Goal: Task Accomplishment & Management: Manage account settings

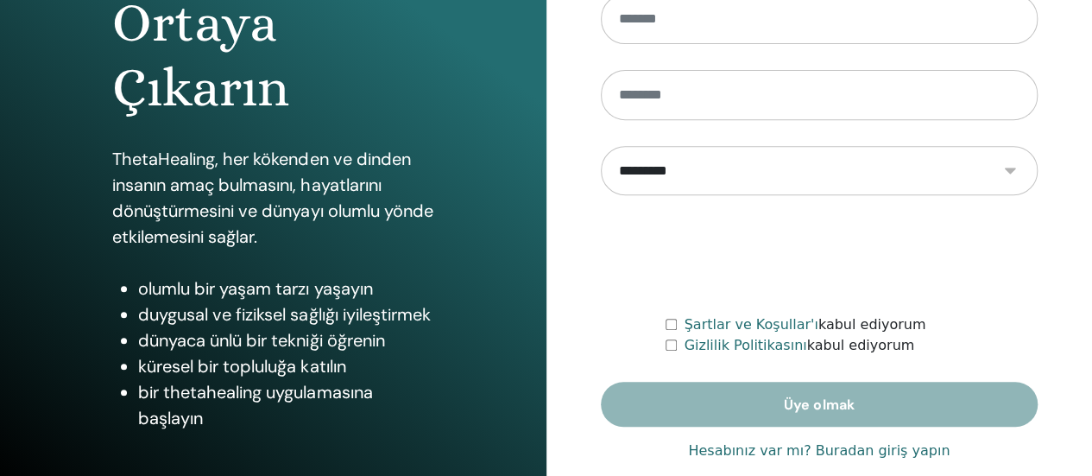
scroll to position [352, 0]
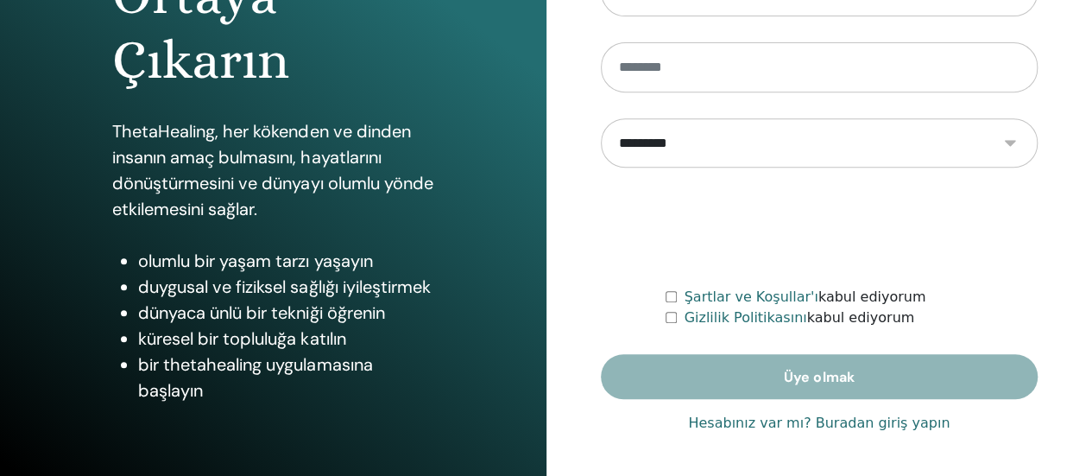
click at [861, 420] on font "Hesabınız var mı? Buradan giriş yapın" at bounding box center [819, 422] width 262 height 16
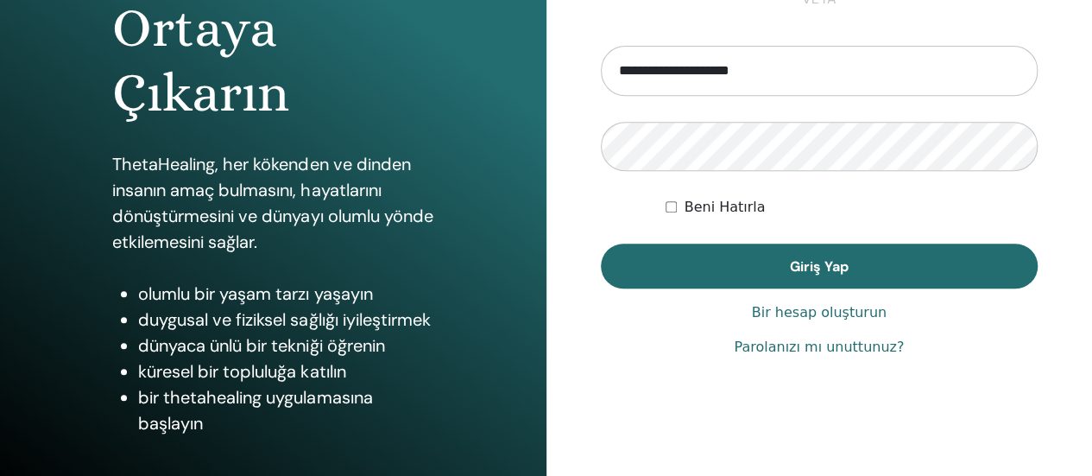
scroll to position [352, 0]
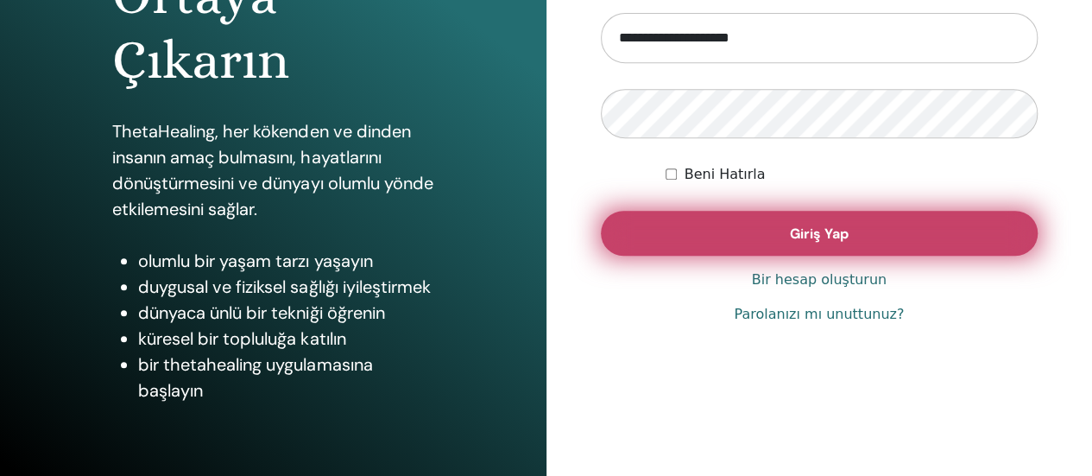
click at [831, 232] on font "Giriş Yap" at bounding box center [819, 233] width 59 height 18
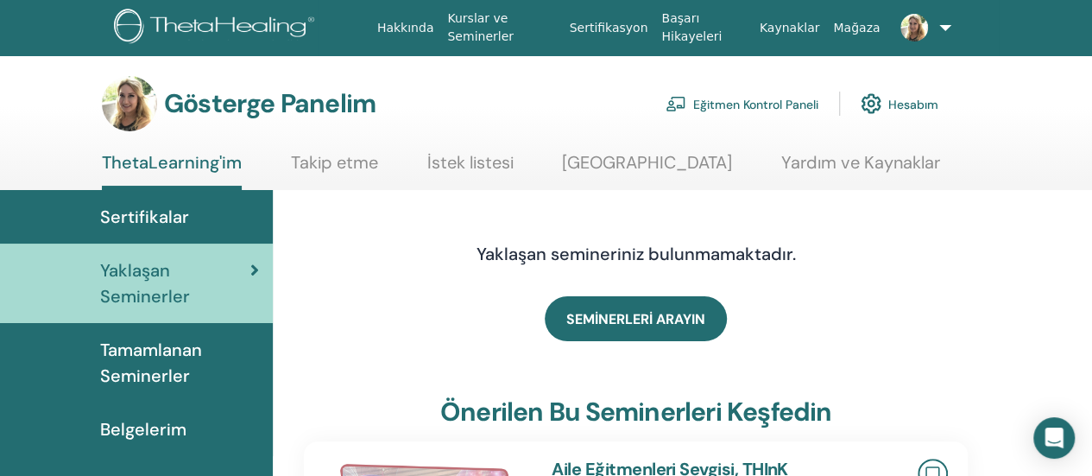
click at [732, 98] on font "Eğitmen Kontrol Paneli" at bounding box center [755, 105] width 125 height 16
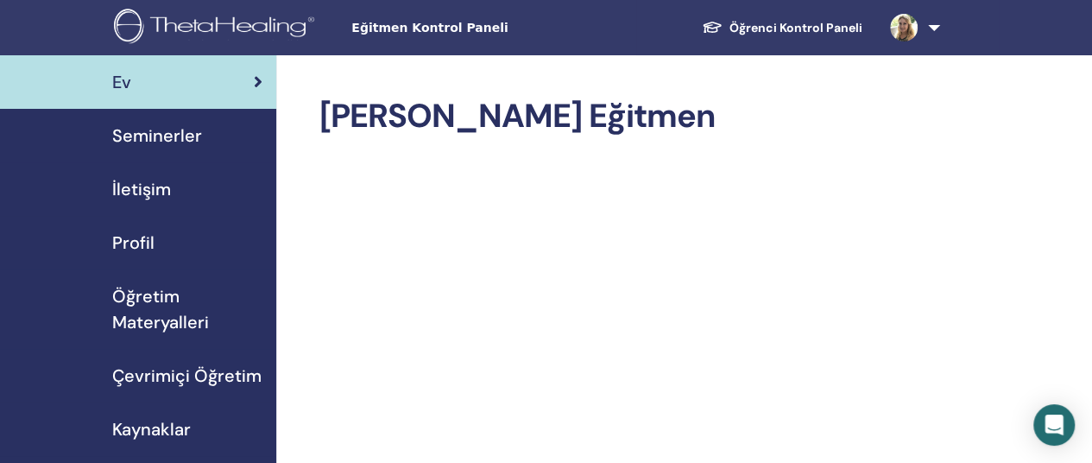
click at [183, 131] on font "Seminerler" at bounding box center [157, 135] width 90 height 22
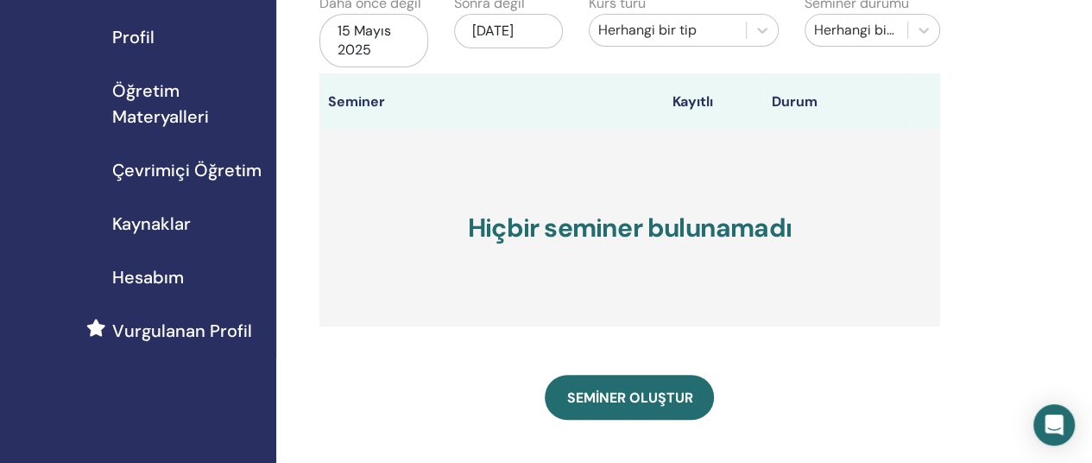
scroll to position [204, 0]
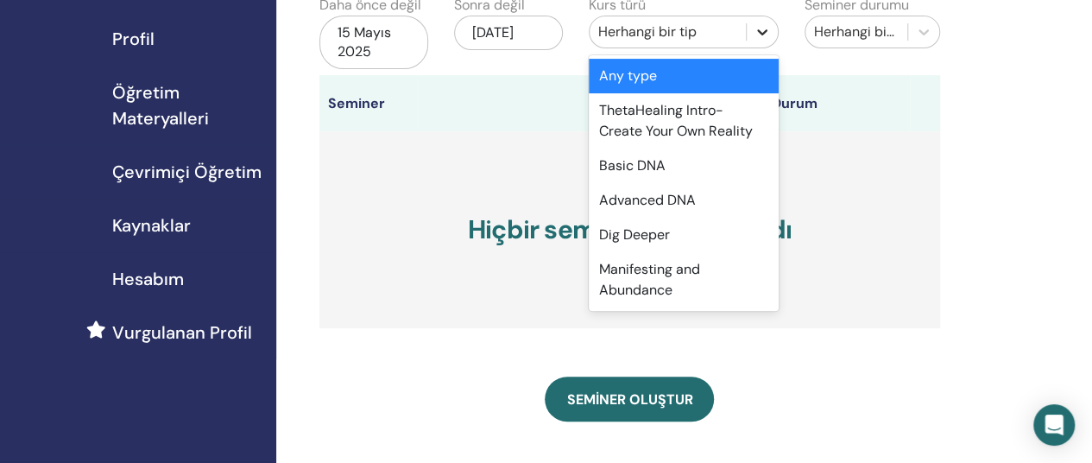
click at [761, 32] on icon at bounding box center [762, 32] width 10 height 6
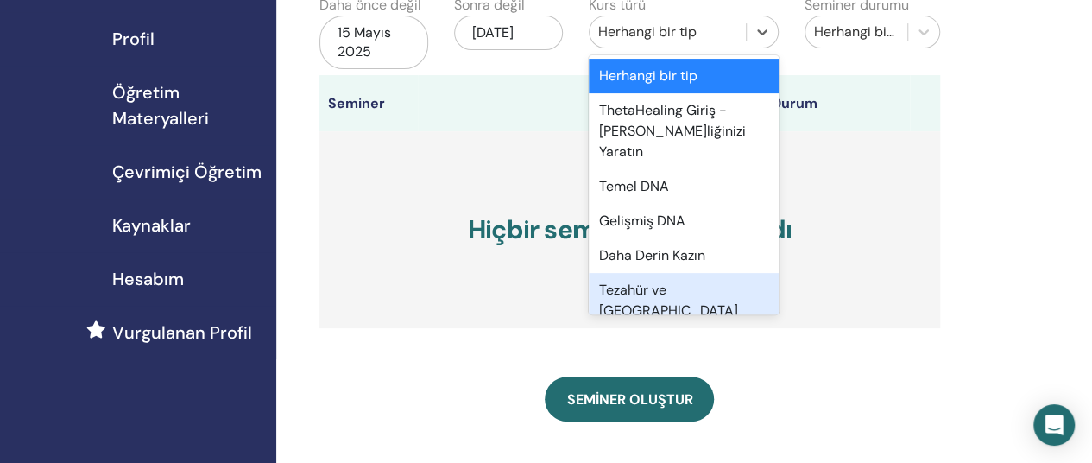
click at [658, 281] on font "Tezahür ve Bolluk" at bounding box center [668, 300] width 139 height 39
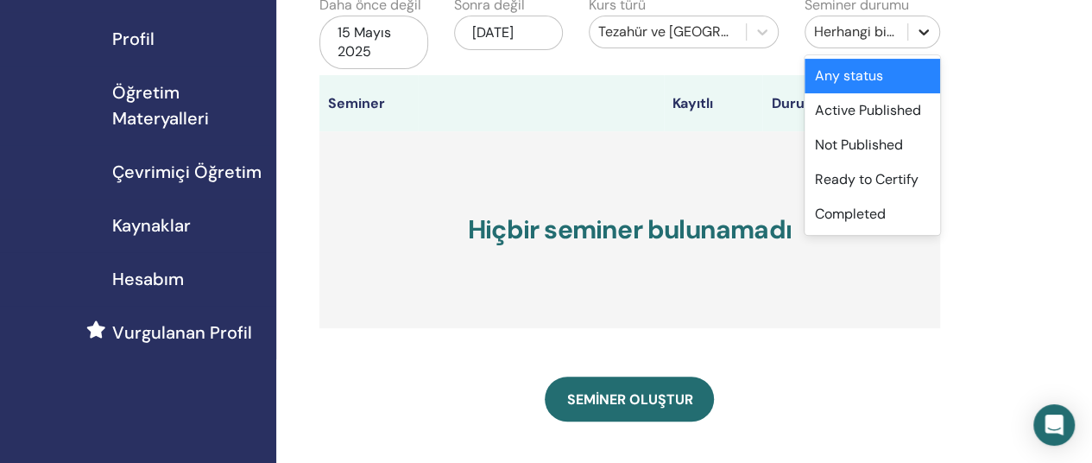
click at [920, 35] on icon at bounding box center [923, 31] width 17 height 17
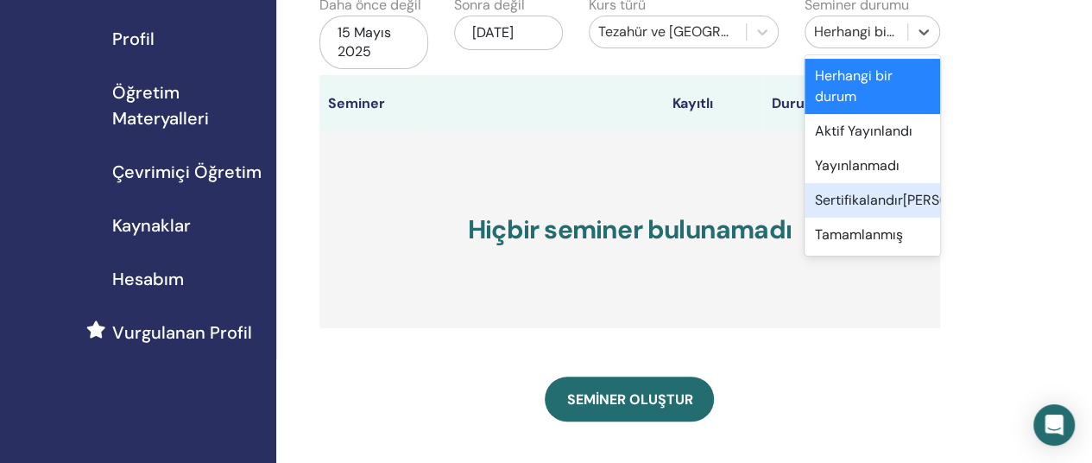
click at [871, 199] on font "Sertifikalandırmaya Hazır" at bounding box center [913, 200] width 196 height 18
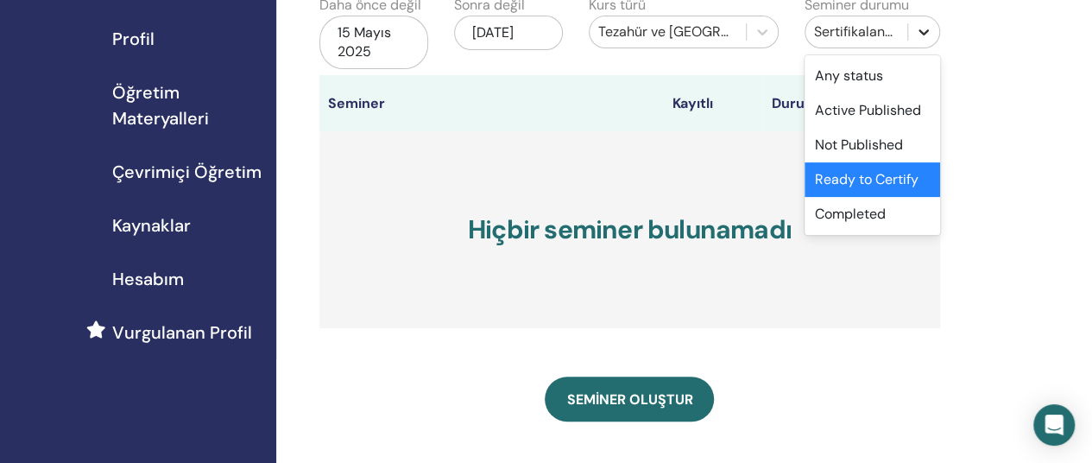
click at [920, 32] on icon at bounding box center [924, 32] width 10 height 6
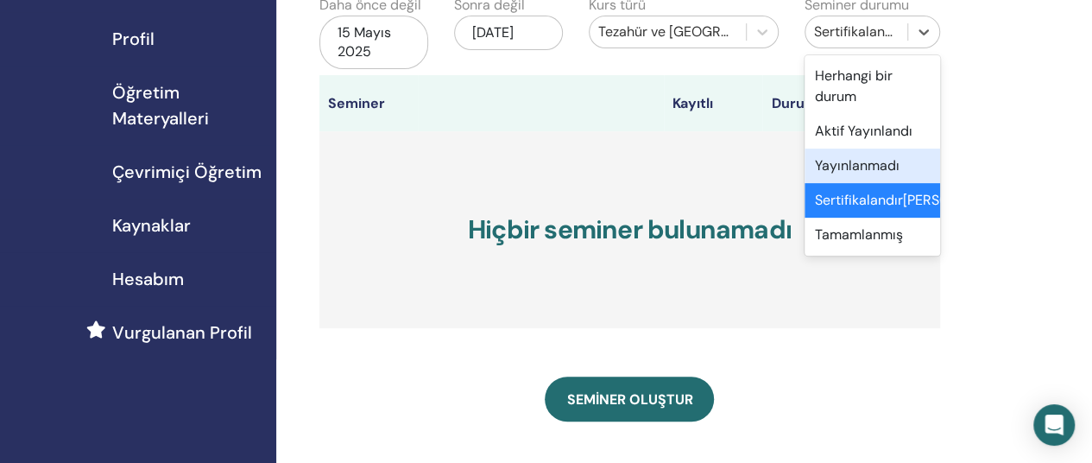
click at [877, 165] on font "Yayınlanmadı" at bounding box center [857, 165] width 85 height 18
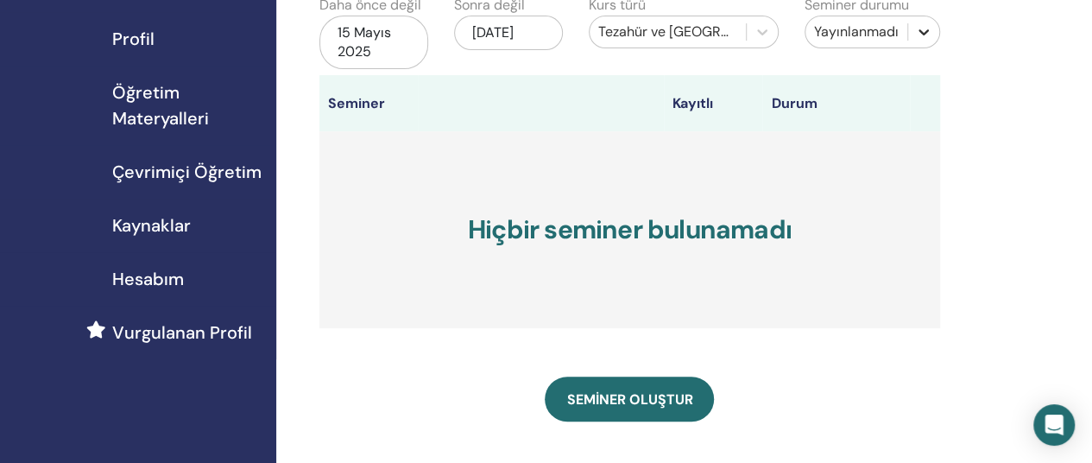
click at [923, 30] on icon at bounding box center [923, 31] width 17 height 17
click at [617, 60] on div "Kurs türü Tezahür ve Bolluk" at bounding box center [684, 35] width 216 height 80
click at [384, 36] on font "15 Mayıs 2025" at bounding box center [365, 41] width 54 height 37
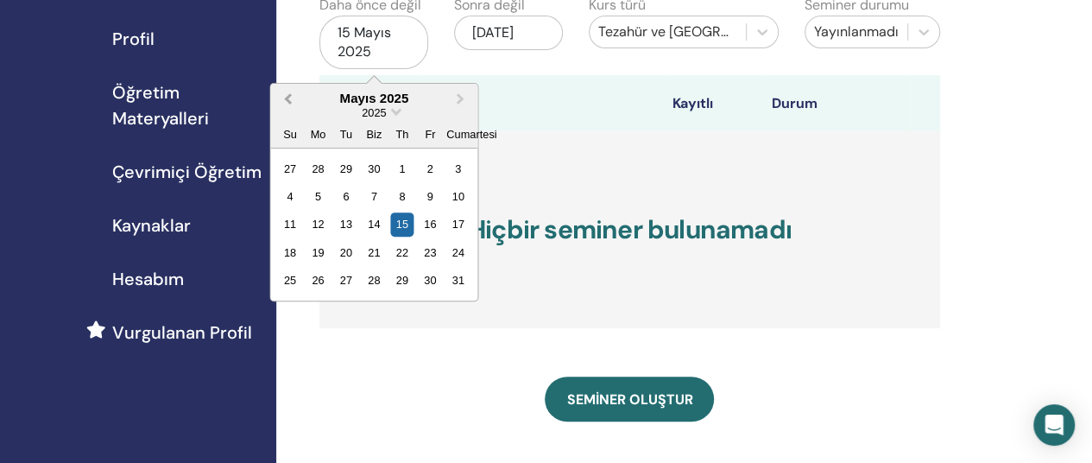
click at [288, 98] on span "Önceki Ay" at bounding box center [288, 98] width 0 height 18
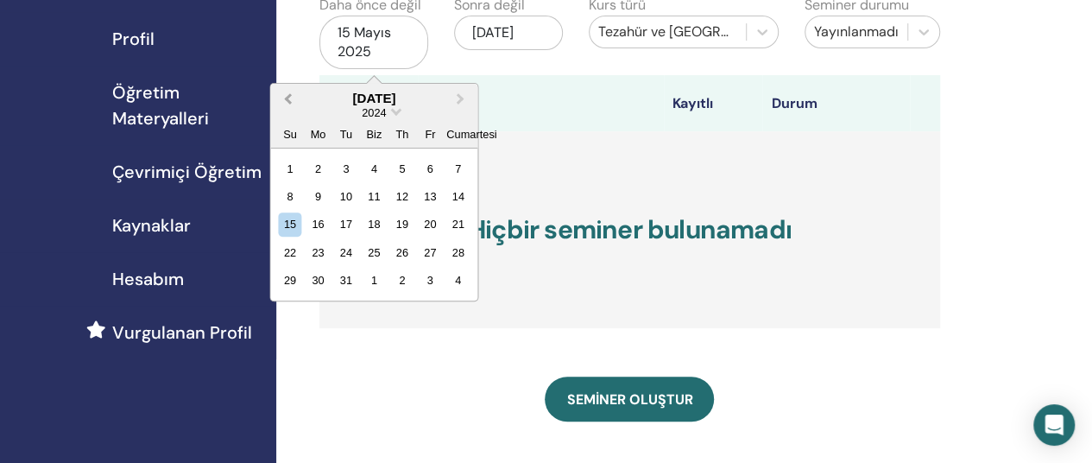
click at [288, 98] on span "Önceki Ay" at bounding box center [288, 98] width 0 height 18
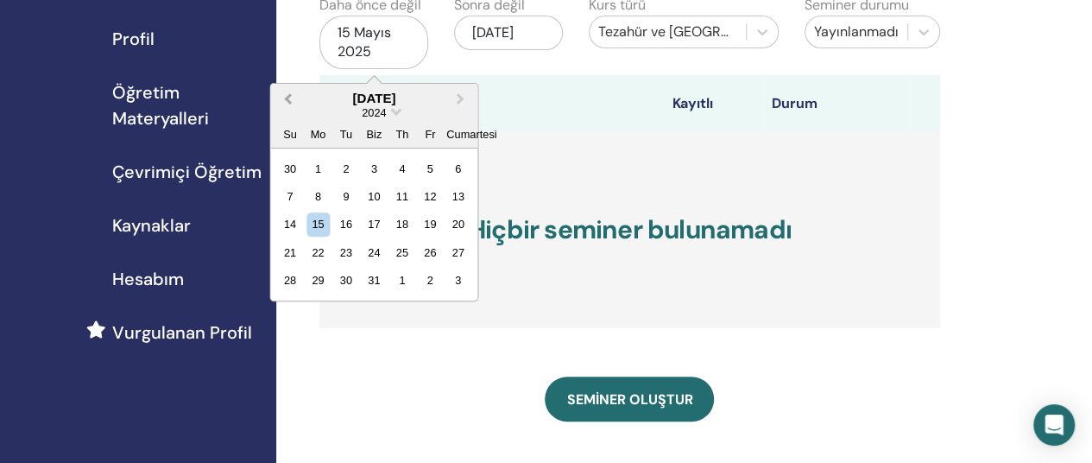
click at [288, 98] on span "Önceki Ay" at bounding box center [288, 98] width 0 height 18
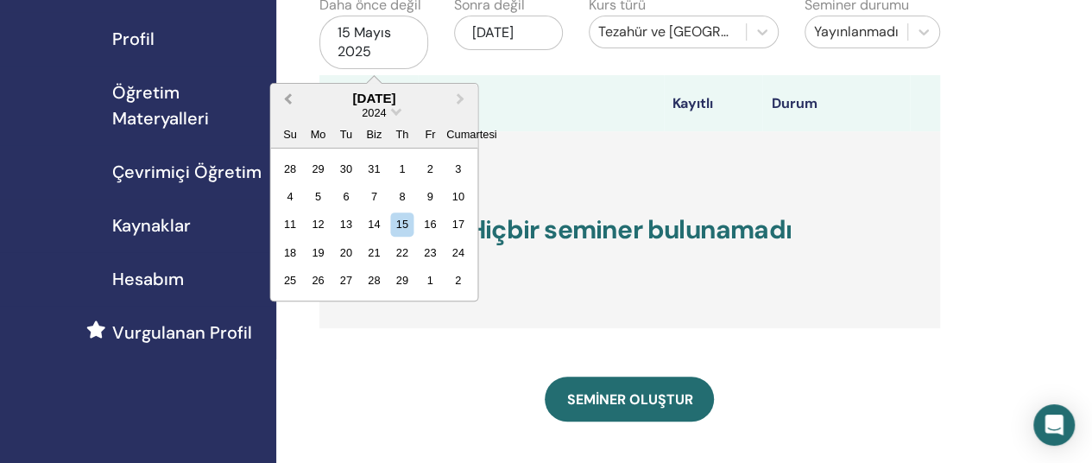
click at [288, 98] on span "Önceki Ay" at bounding box center [288, 98] width 0 height 18
click at [381, 222] on div "15" at bounding box center [374, 223] width 23 height 23
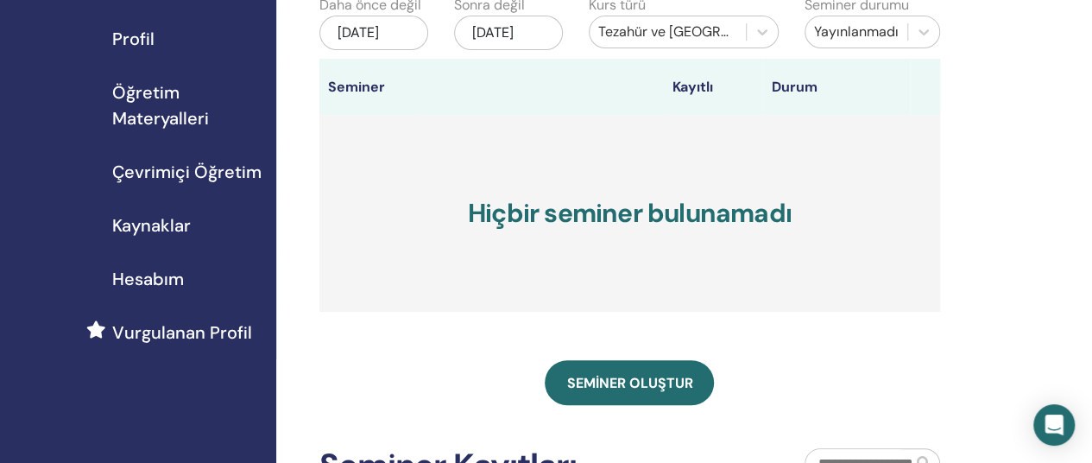
click at [381, 222] on h3 "Hiçbir seminer bulunamadı" at bounding box center [629, 213] width 621 height 197
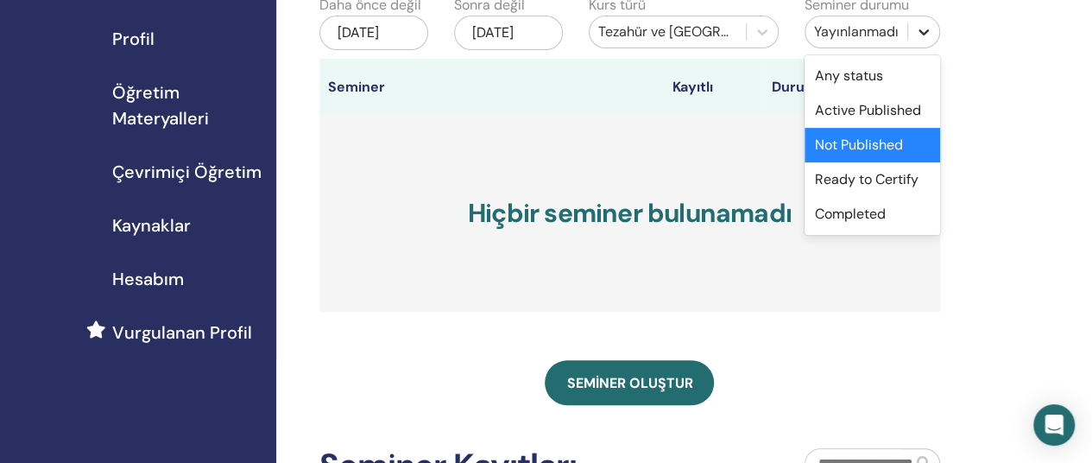
click at [921, 30] on icon at bounding box center [923, 31] width 17 height 17
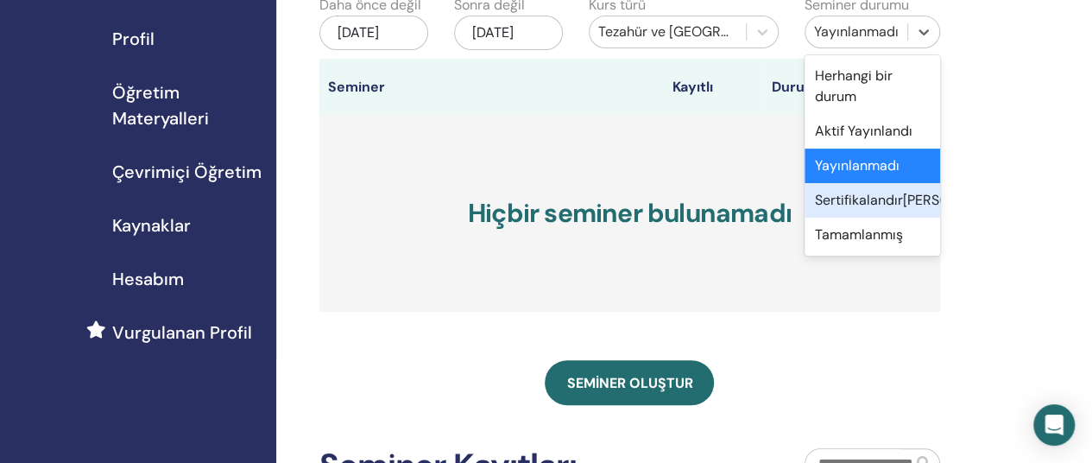
click at [862, 194] on font "Sertifikalandırmaya Hazır" at bounding box center [913, 200] width 196 height 18
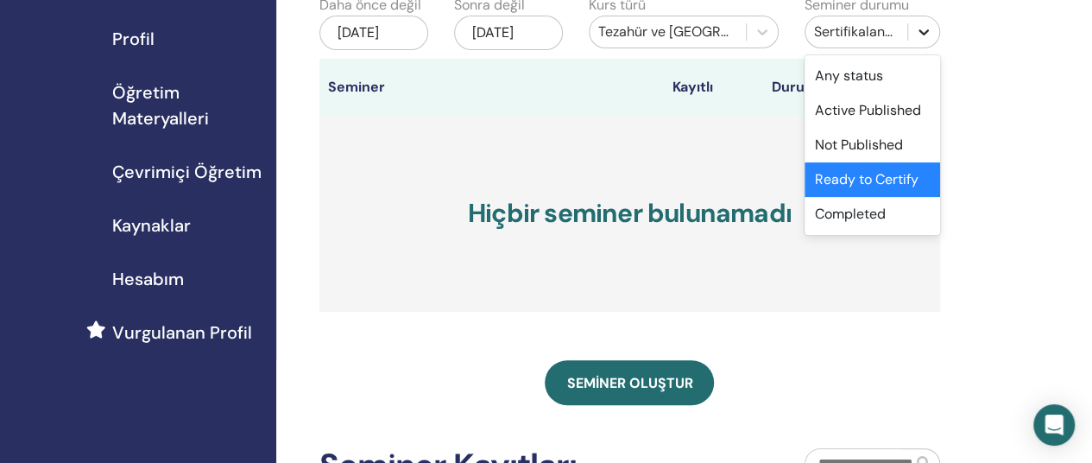
click at [920, 29] on icon at bounding box center [924, 32] width 10 height 6
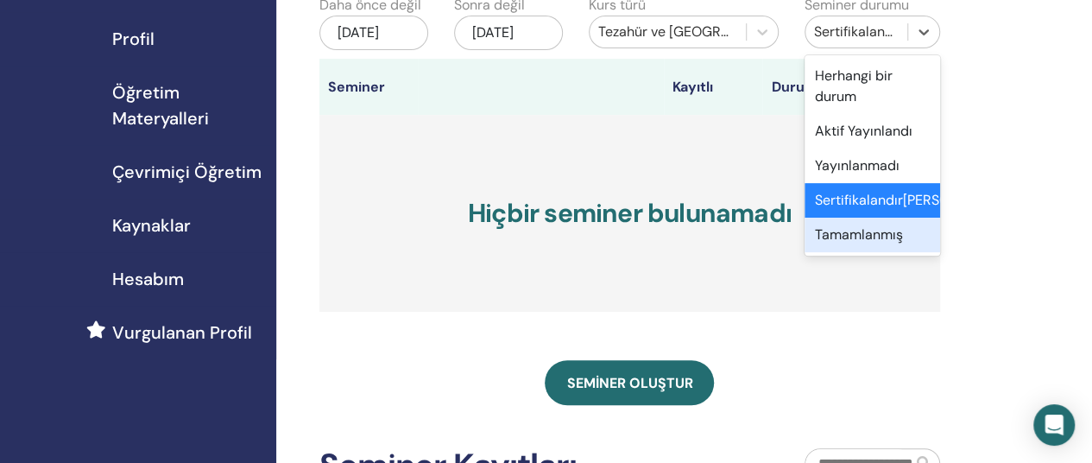
click at [841, 243] on font "Tamamlanmış" at bounding box center [859, 234] width 88 height 18
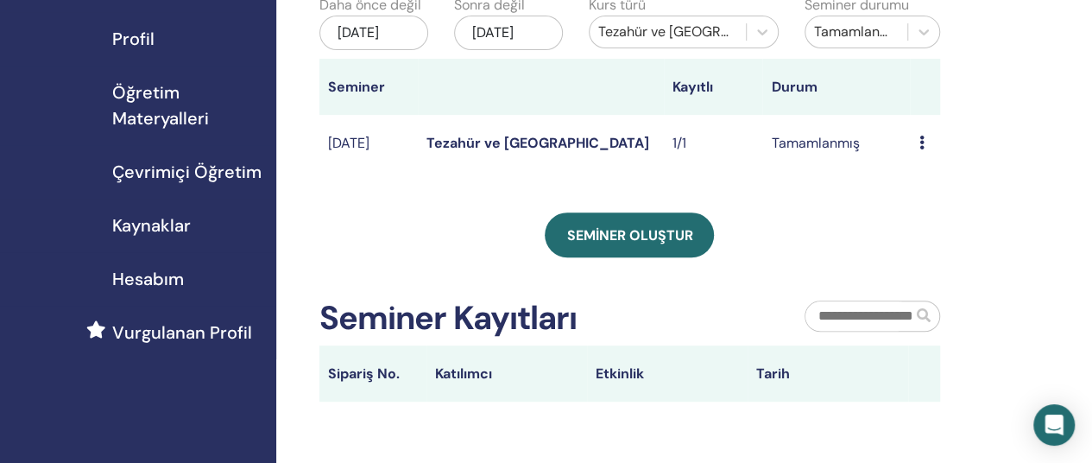
click at [977, 71] on div "Seminerlerim Filtreyi özelleştirerek önümüzdeki 3 aydan sonraki seminerleri keş…" at bounding box center [685, 247] width 819 height 792
click at [920, 149] on icon at bounding box center [921, 143] width 5 height 14
click at [908, 174] on font "Önizleme" at bounding box center [928, 173] width 59 height 18
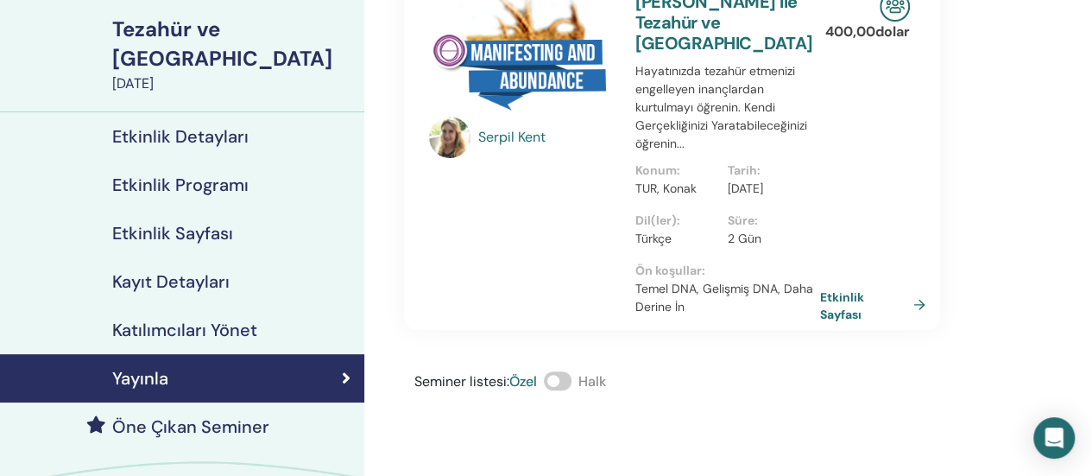
scroll to position [130, 0]
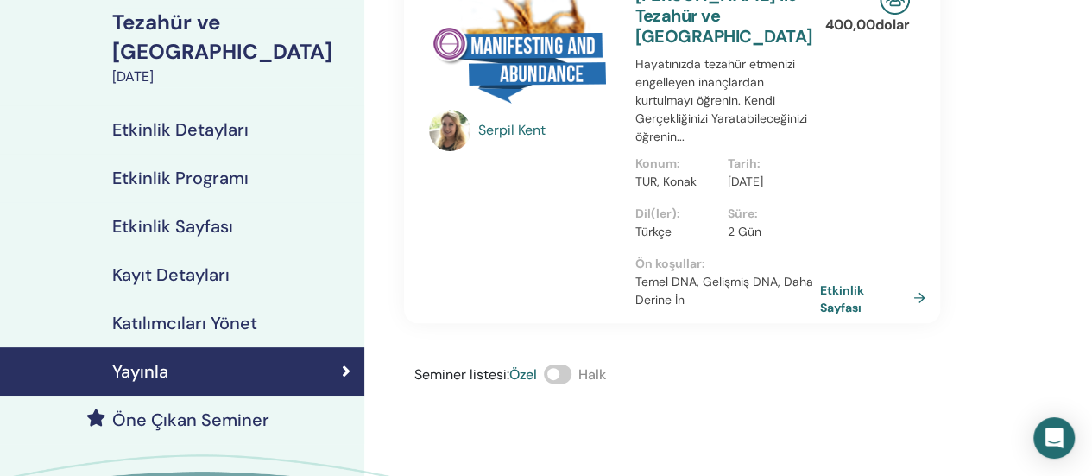
click at [208, 312] on font "Katılımcıları Yönet" at bounding box center [184, 323] width 145 height 22
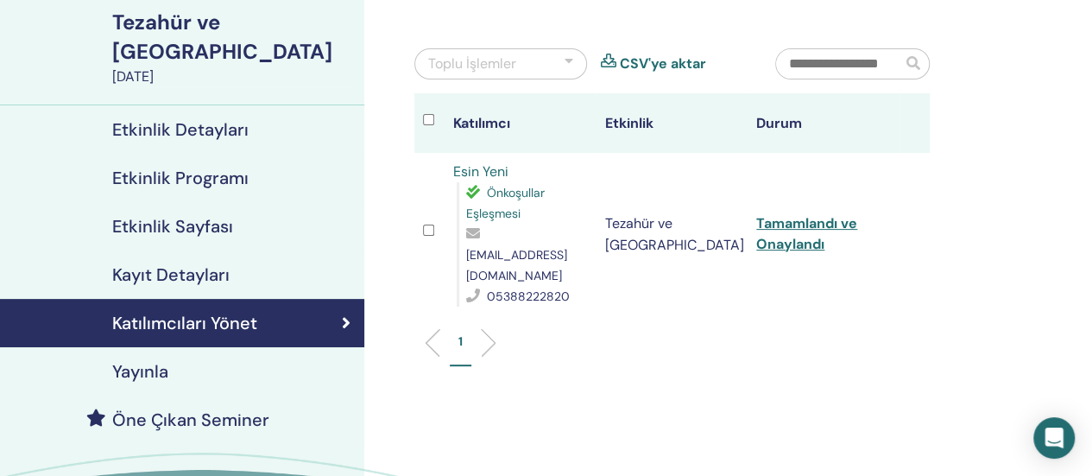
click at [228, 118] on font "Etkinlik Detayları" at bounding box center [180, 129] width 136 height 22
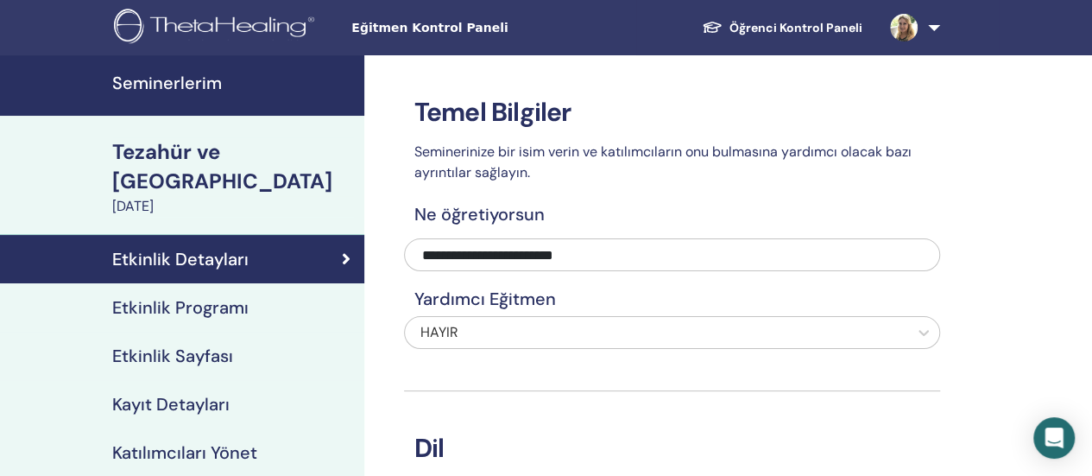
click at [787, 24] on font "Öğrenci Kontrol Paneli" at bounding box center [796, 28] width 133 height 16
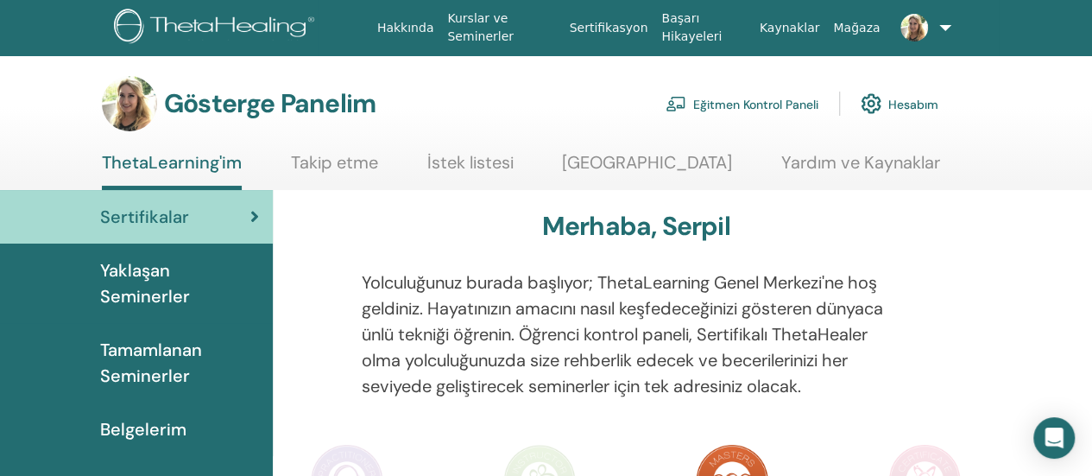
click at [898, 106] on font "Hesabım" at bounding box center [913, 105] width 50 height 16
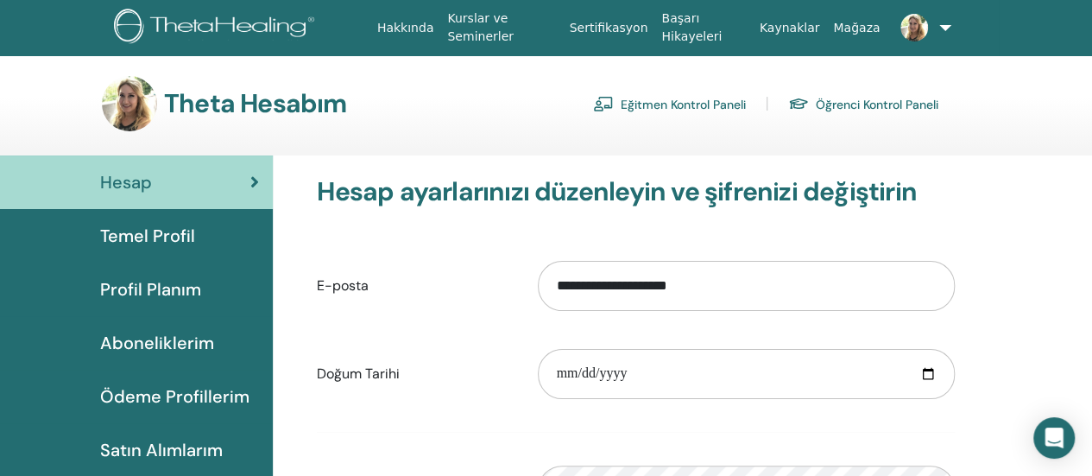
click at [144, 231] on font "Temel Profil" at bounding box center [147, 235] width 95 height 22
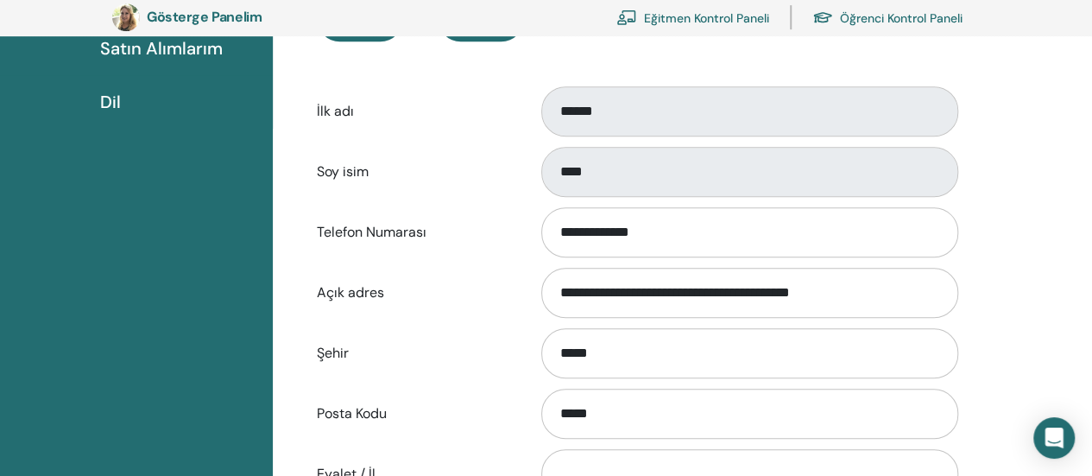
scroll to position [442, 0]
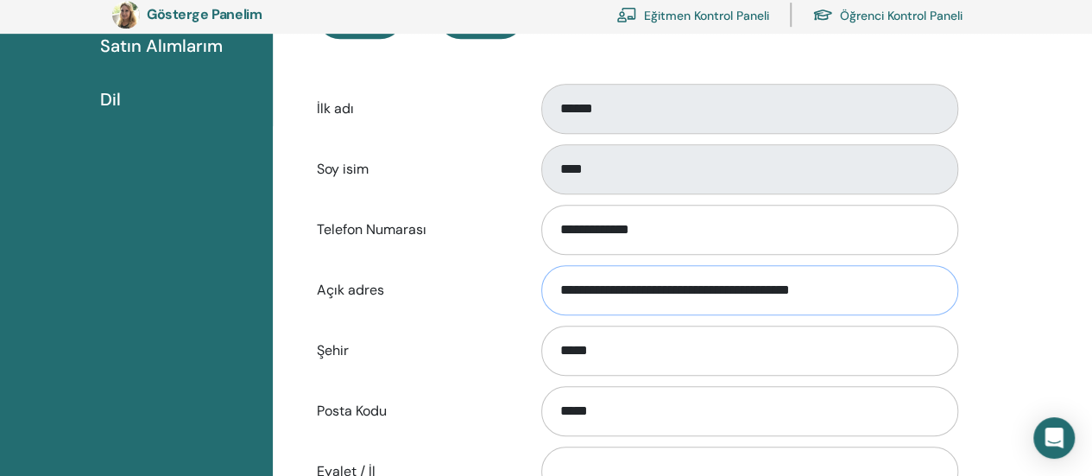
drag, startPoint x: 868, startPoint y: 294, endPoint x: 502, endPoint y: 309, distance: 366.4
click at [502, 309] on div "**********" at bounding box center [636, 290] width 664 height 57
type input "**********"
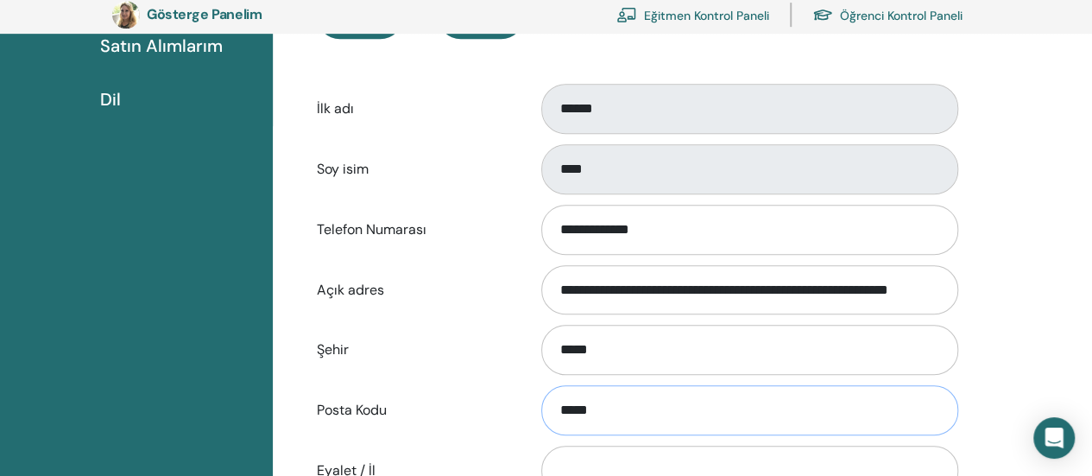
click at [623, 402] on input "*****" at bounding box center [749, 410] width 417 height 50
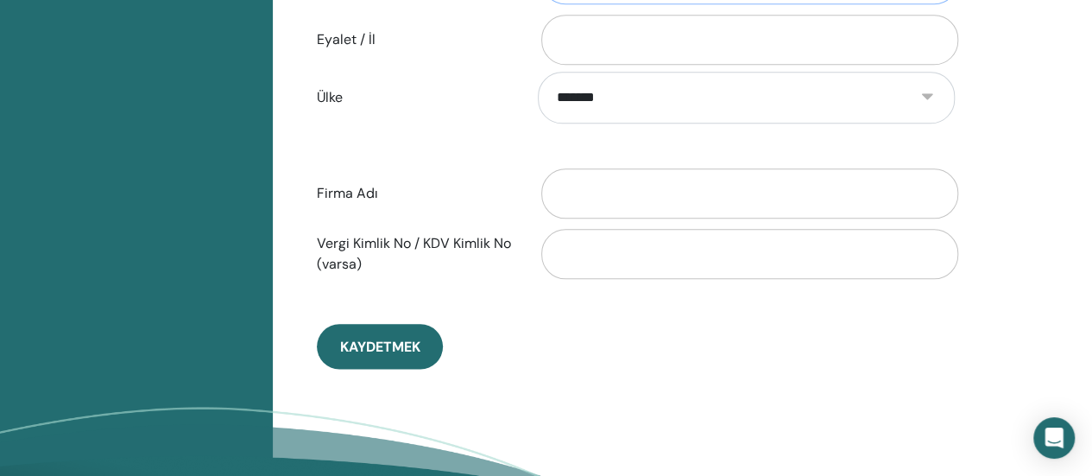
scroll to position [884, 0]
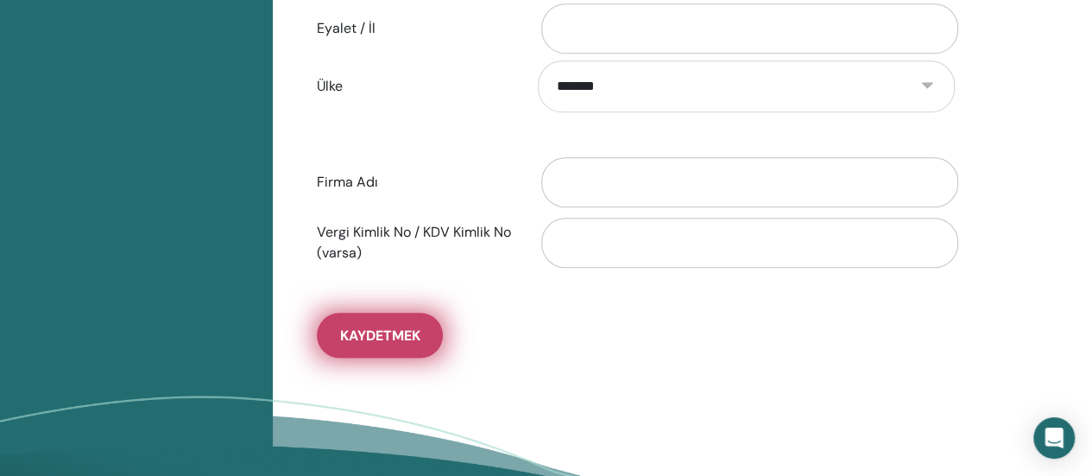
type input "*****"
click at [361, 327] on font "Kaydetmek" at bounding box center [380, 335] width 80 height 18
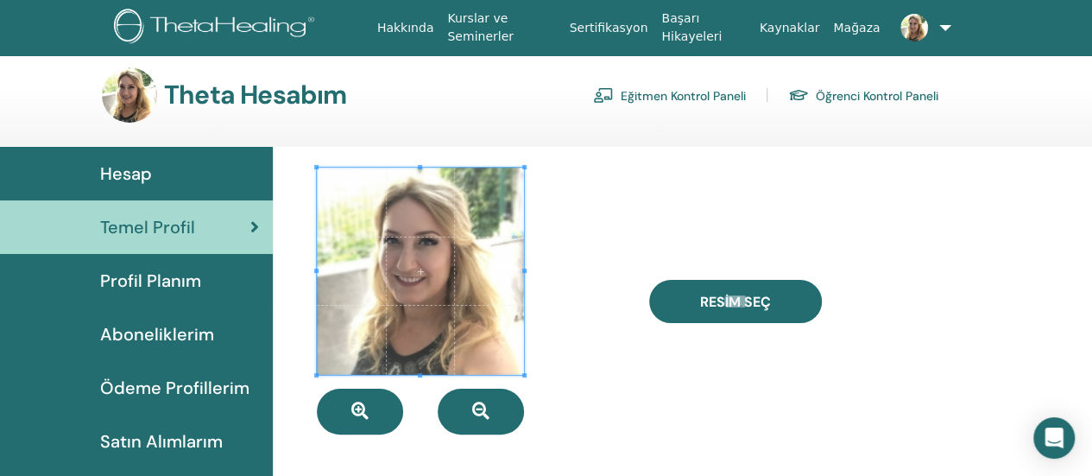
scroll to position [0, 0]
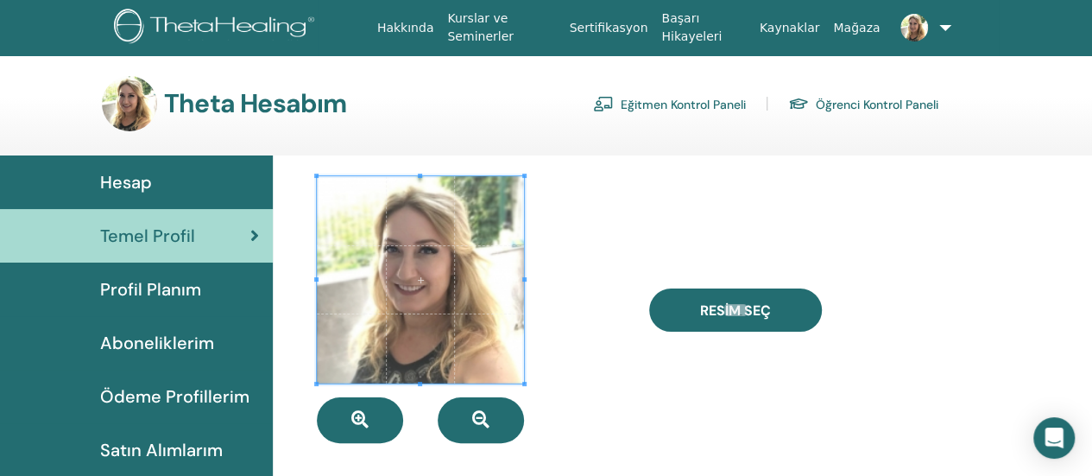
click at [654, 98] on font "Eğitmen Kontrol Paneli" at bounding box center [683, 105] width 125 height 16
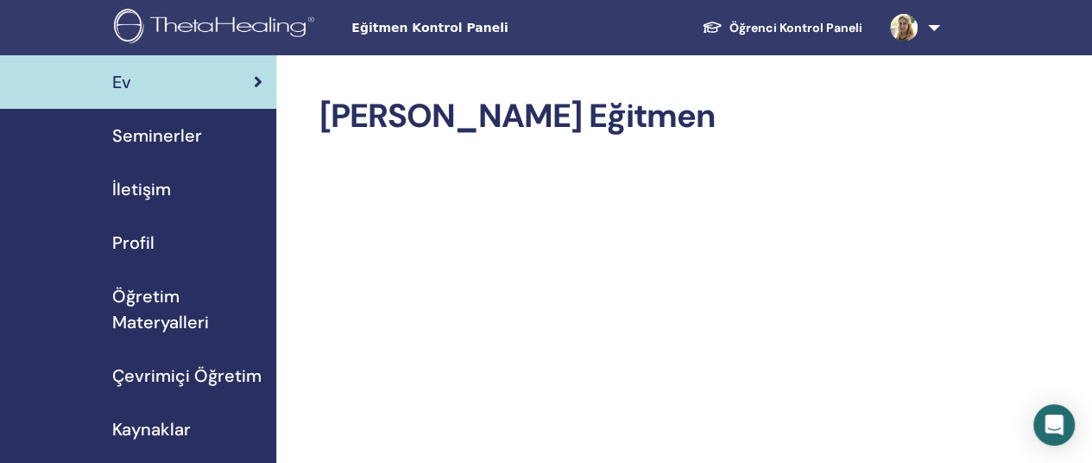
click at [163, 140] on font "Seminerler" at bounding box center [157, 135] width 90 height 22
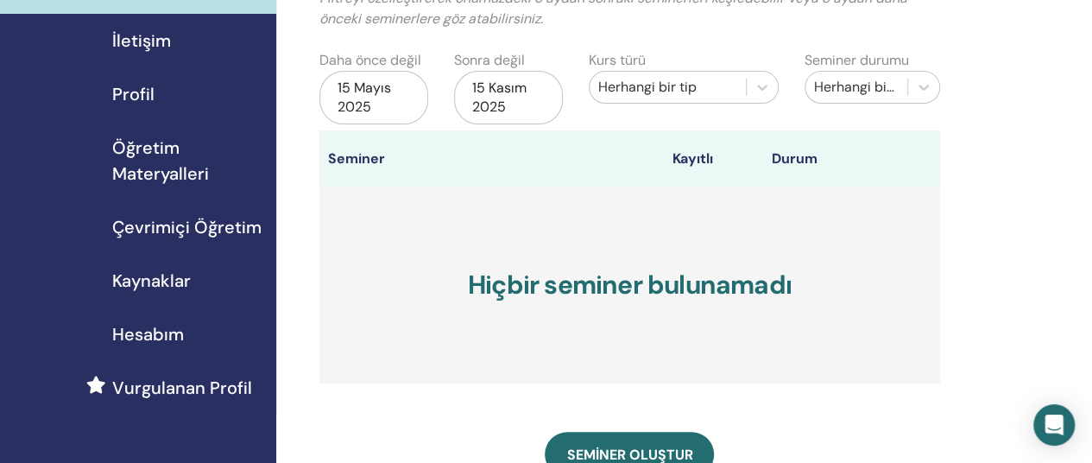
scroll to position [151, 0]
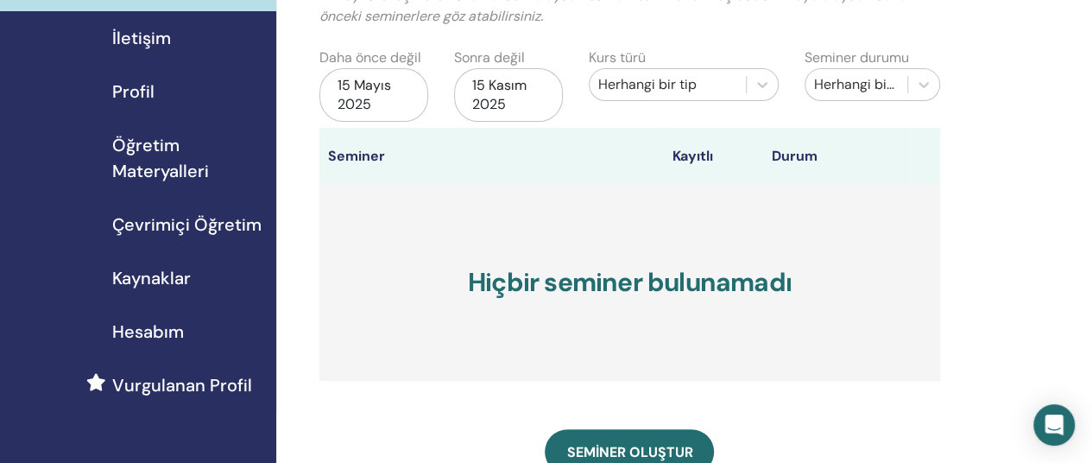
click at [174, 382] on font "Vurgulanan Profil" at bounding box center [182, 385] width 140 height 22
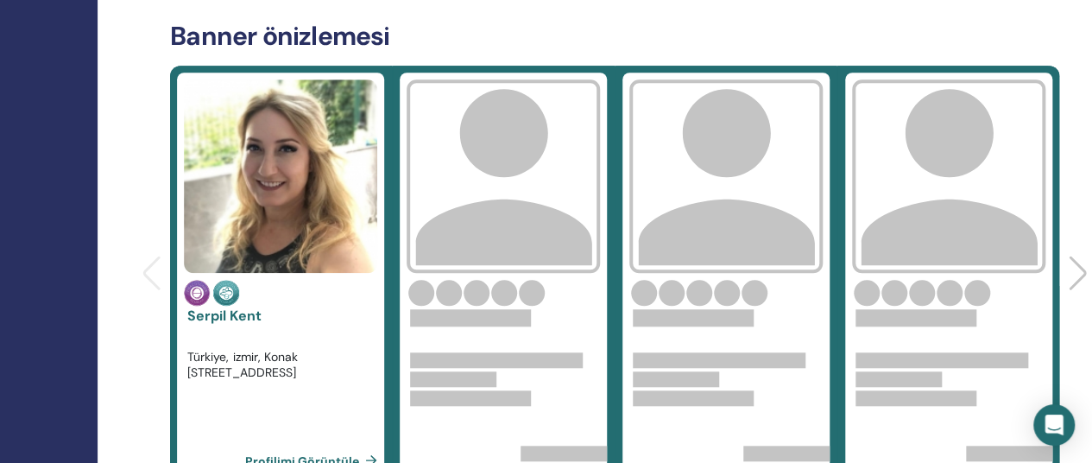
scroll to position [0, 179]
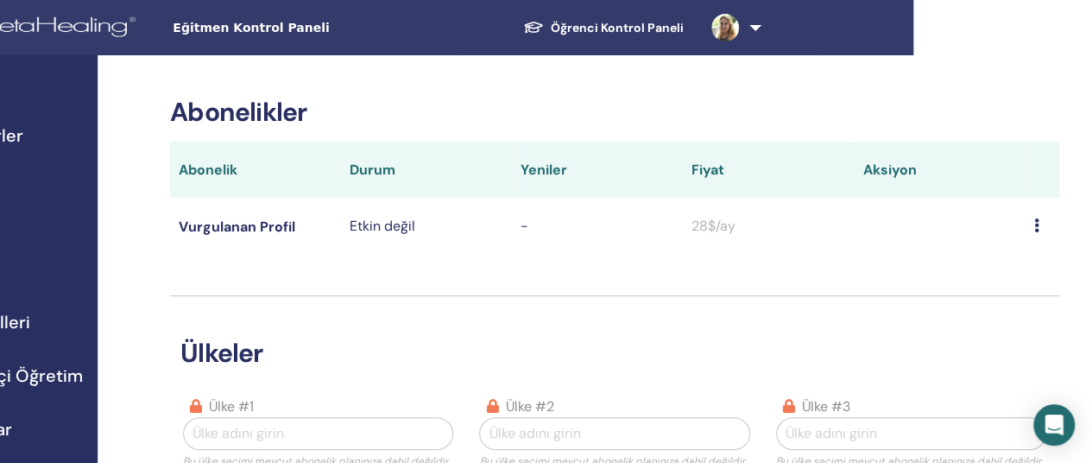
click at [752, 27] on link at bounding box center [733, 27] width 71 height 55
